Goal: Navigation & Orientation: Find specific page/section

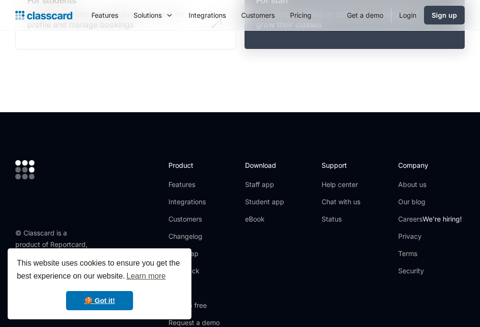
scroll to position [161, 0]
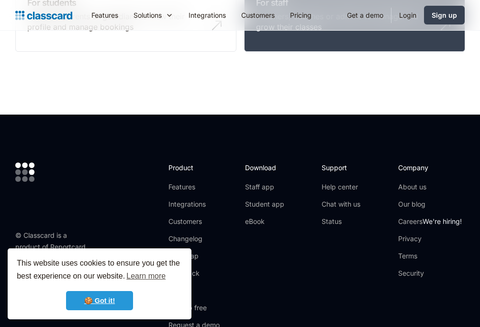
click at [90, 305] on link "🍪 Got it!" at bounding box center [99, 300] width 67 height 19
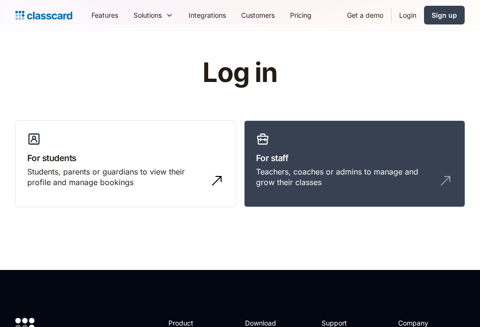
scroll to position [0, 0]
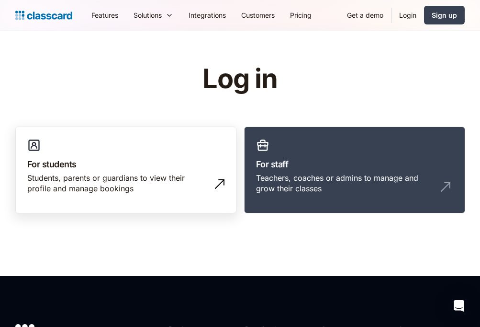
click at [91, 185] on div "Students, parents or guardians to view their profile and manage bookings" at bounding box center [116, 183] width 178 height 22
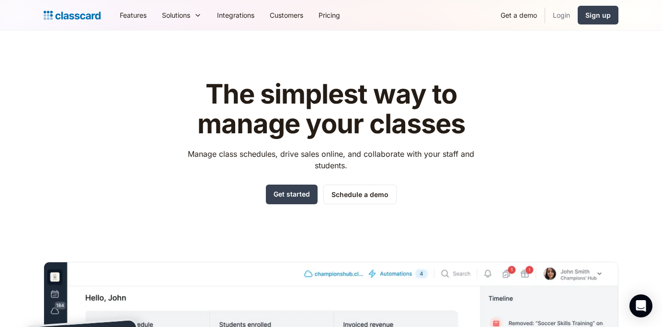
click at [568, 18] on link "Login" at bounding box center [561, 15] width 33 height 22
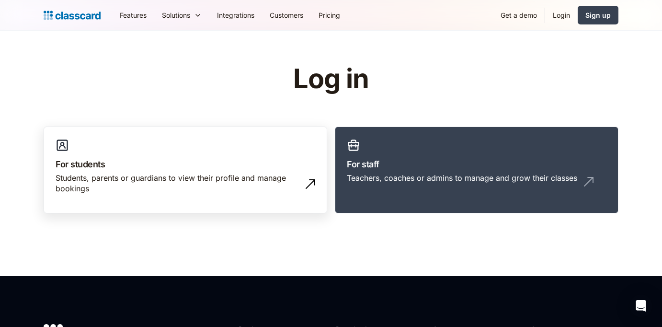
click at [168, 175] on div "Students, parents or guardians to view their profile and manage bookings" at bounding box center [176, 183] width 240 height 22
